Goal: Task Accomplishment & Management: Use online tool/utility

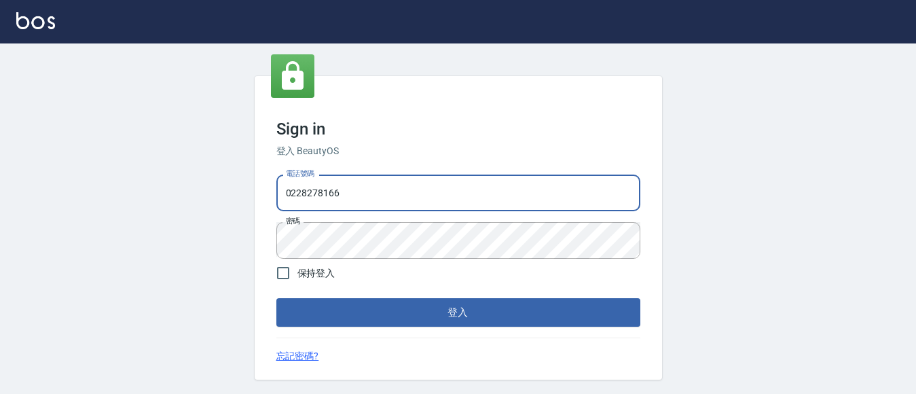
type input "1000"
click at [367, 297] on form "電話號碼 1000 電話號碼 密碼 密碼 保持登入 登入" at bounding box center [458, 248] width 364 height 158
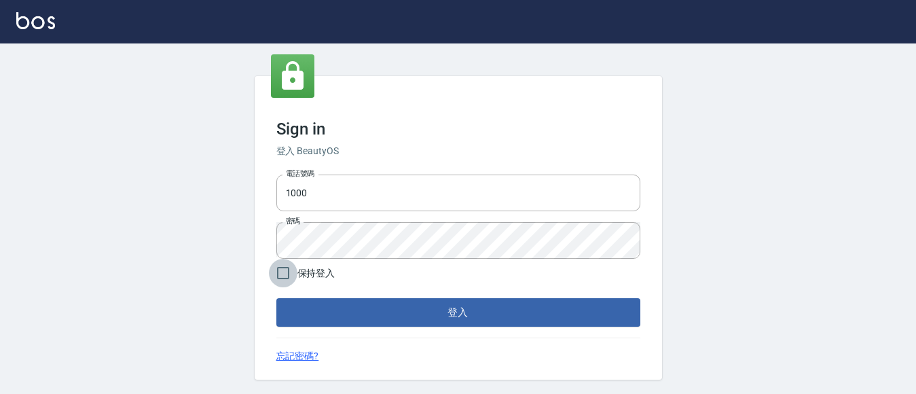
click at [281, 267] on input "保持登入" at bounding box center [283, 273] width 29 height 29
checkbox input "true"
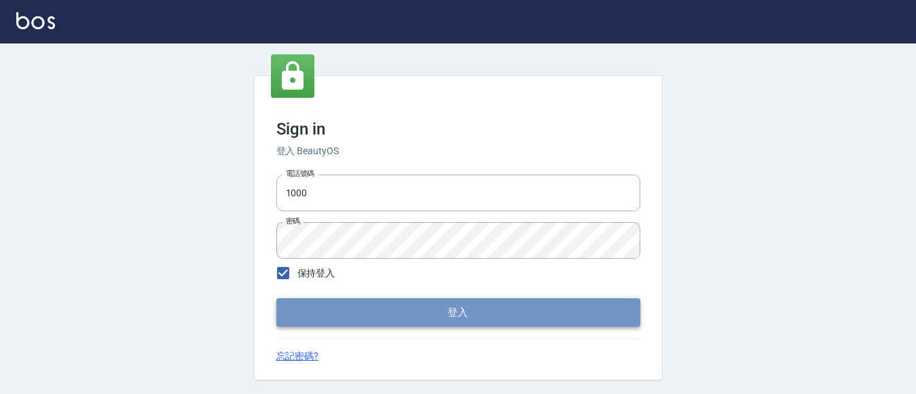
click at [312, 321] on button "登入" at bounding box center [458, 312] width 364 height 29
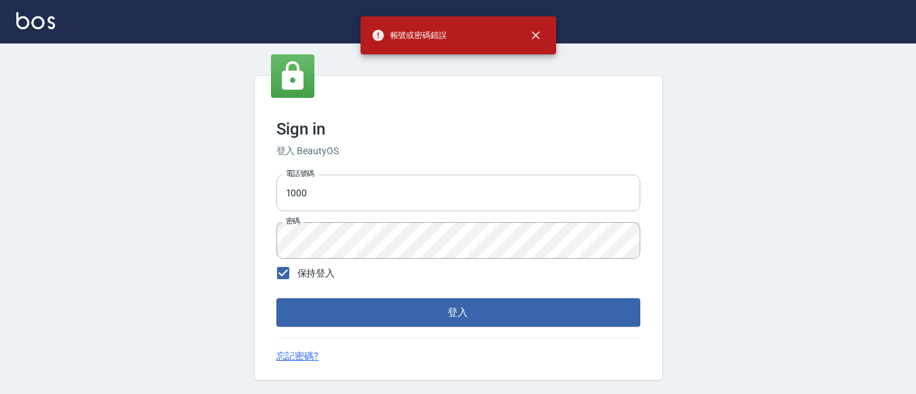
click at [311, 194] on input "1000" at bounding box center [458, 193] width 364 height 37
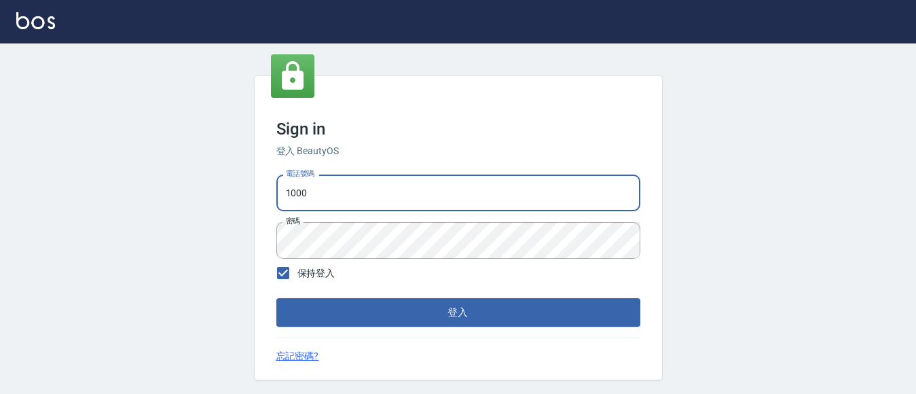
type input "0228278166"
click at [592, 308] on button "登入" at bounding box center [458, 312] width 364 height 29
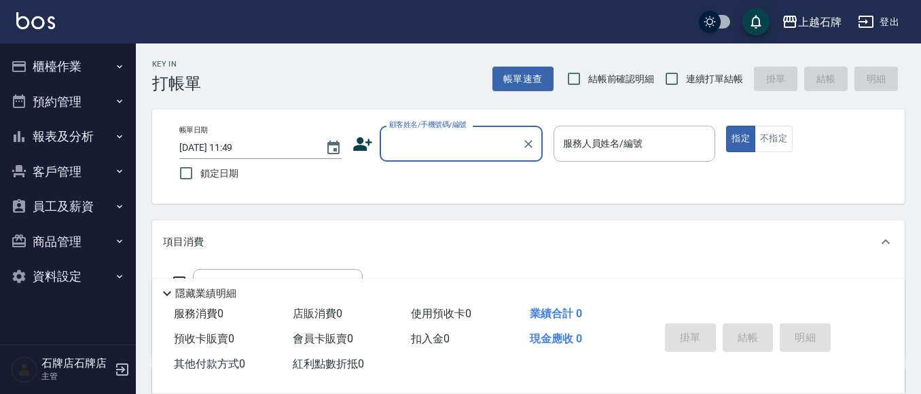
click at [452, 141] on input "顧客姓名/手機號碼/編號" at bounding box center [451, 144] width 130 height 24
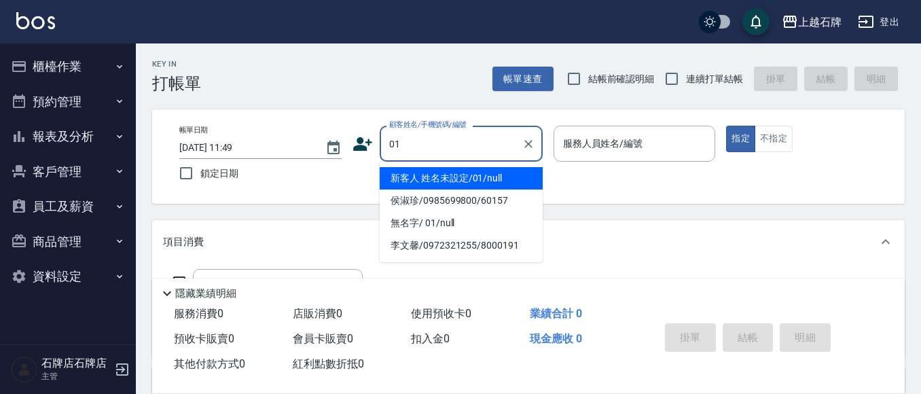
type input "新客人 姓名未設定/01/null"
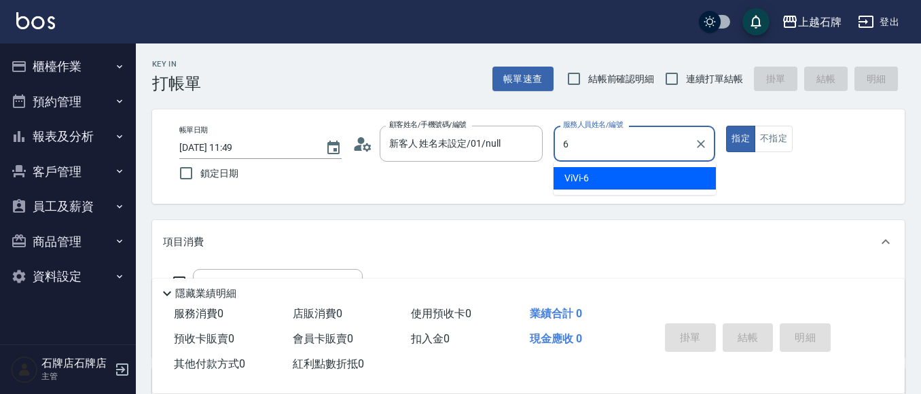
type input "ViVi-6"
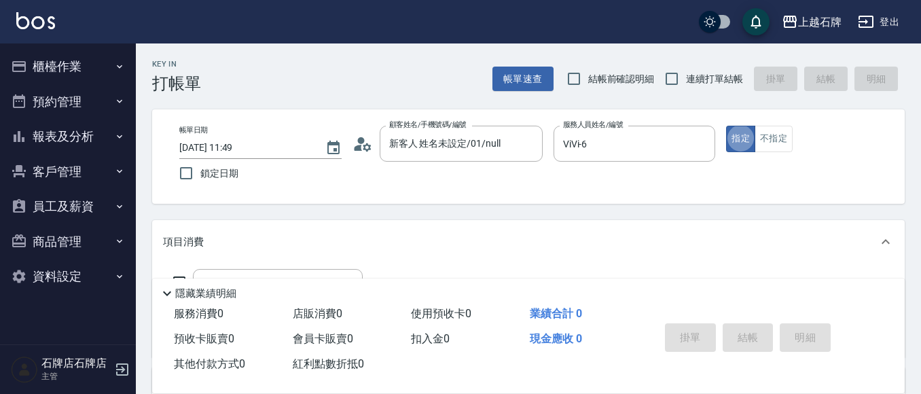
type button "true"
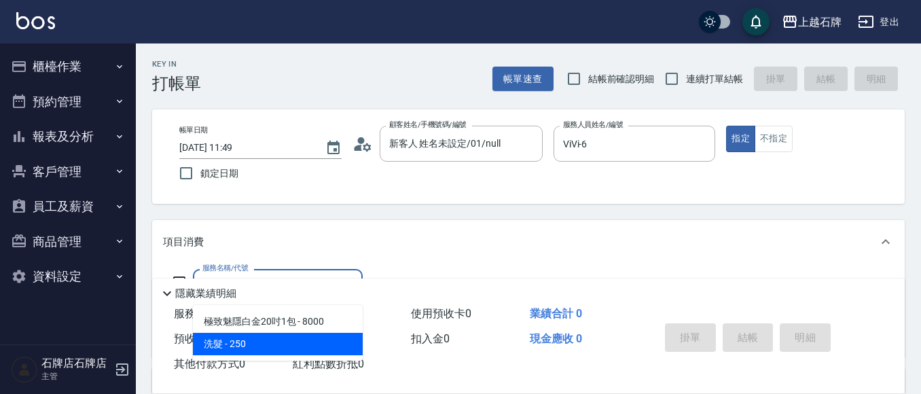
type input "洗髮(101)"
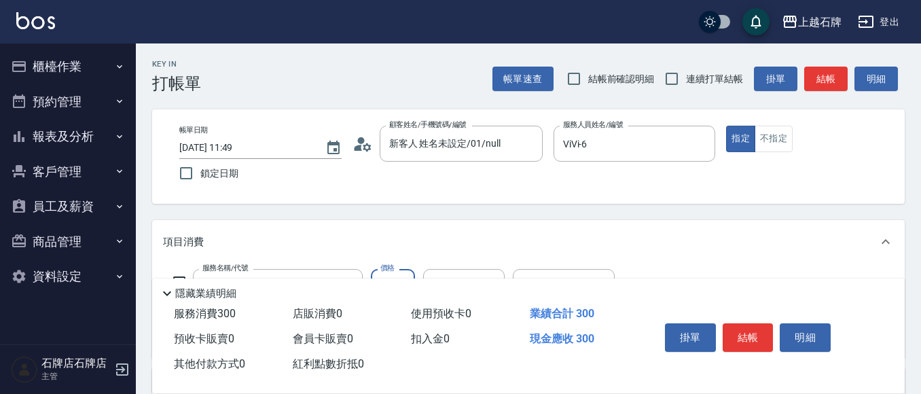
type input "300"
type input "嘉芸-22"
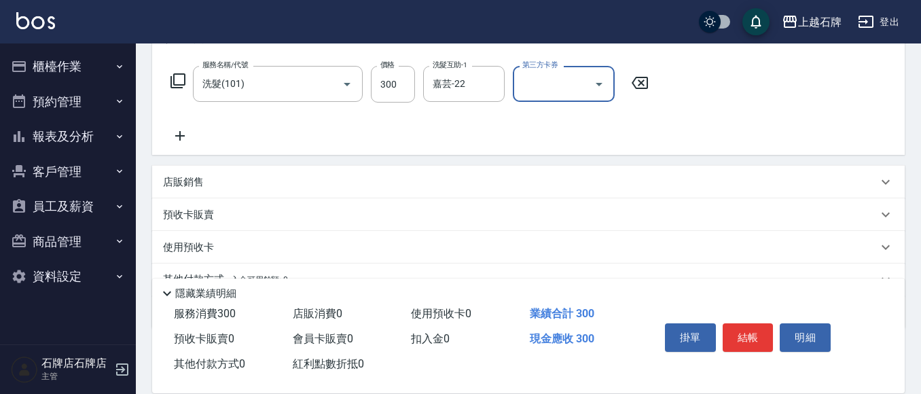
scroll to position [204, 0]
click at [758, 337] on button "結帳" at bounding box center [747, 337] width 51 height 29
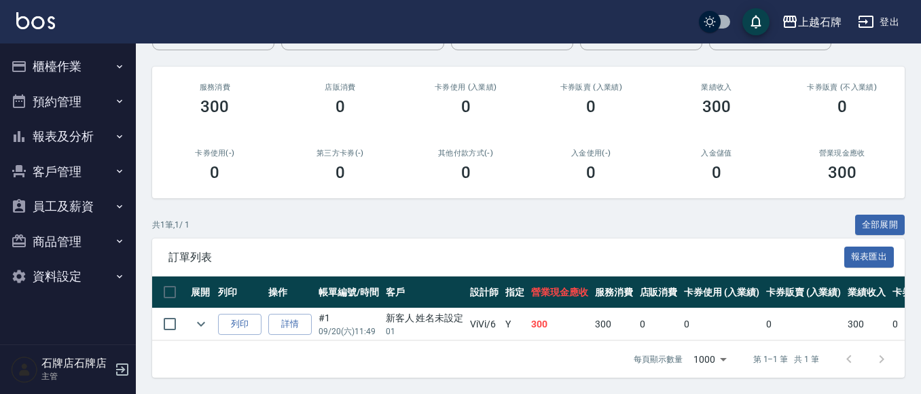
scroll to position [155, 0]
click at [234, 319] on button "列印" at bounding box center [239, 324] width 43 height 21
